Goal: Information Seeking & Learning: Learn about a topic

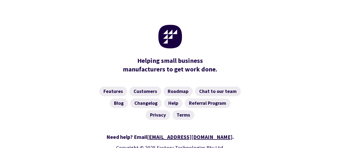
scroll to position [2174, 0]
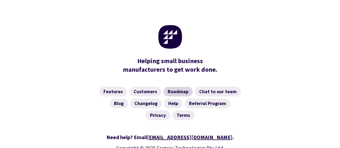
click at [184, 87] on link "Roadmap" at bounding box center [177, 92] width 29 height 10
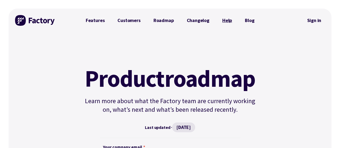
click at [227, 21] on link "Help" at bounding box center [227, 20] width 23 height 11
click at [92, 20] on link "Features" at bounding box center [95, 20] width 32 height 11
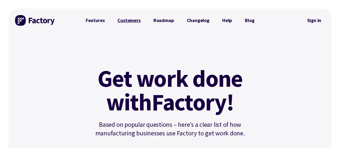
click at [130, 21] on link "Customers" at bounding box center [129, 20] width 36 height 11
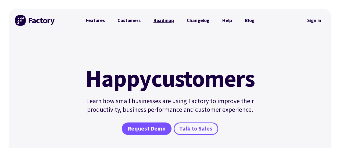
click at [167, 19] on link "Roadmap" at bounding box center [163, 20] width 33 height 11
